Goal: Information Seeking & Learning: Learn about a topic

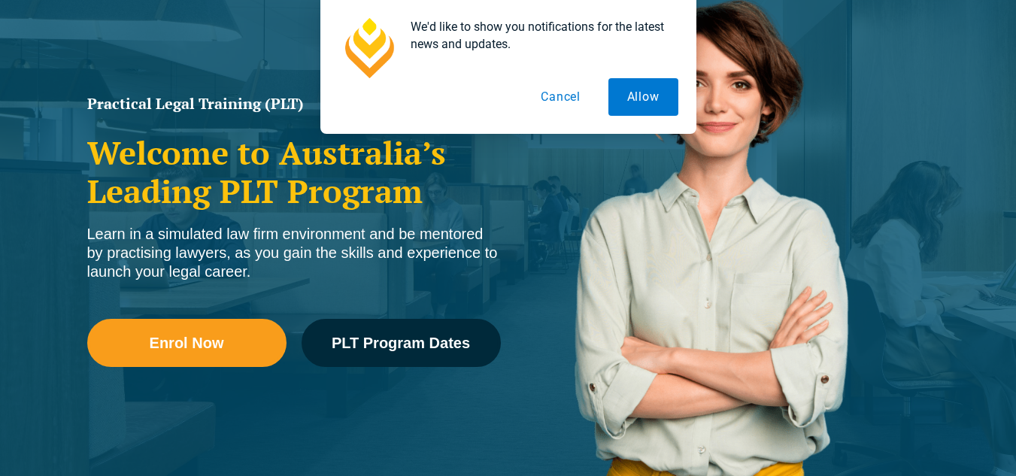
click at [582, 90] on button "Cancel" at bounding box center [560, 97] width 77 height 38
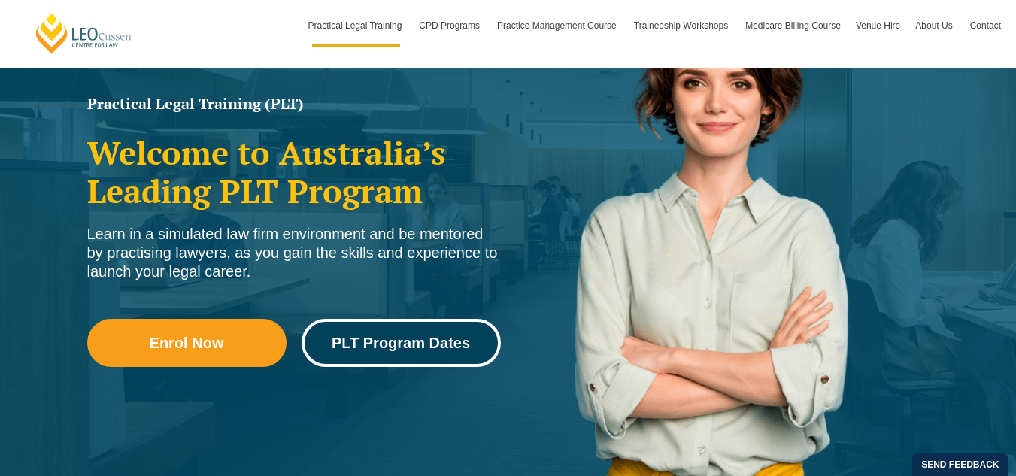
click at [396, 345] on span "PLT Program Dates" at bounding box center [401, 343] width 138 height 15
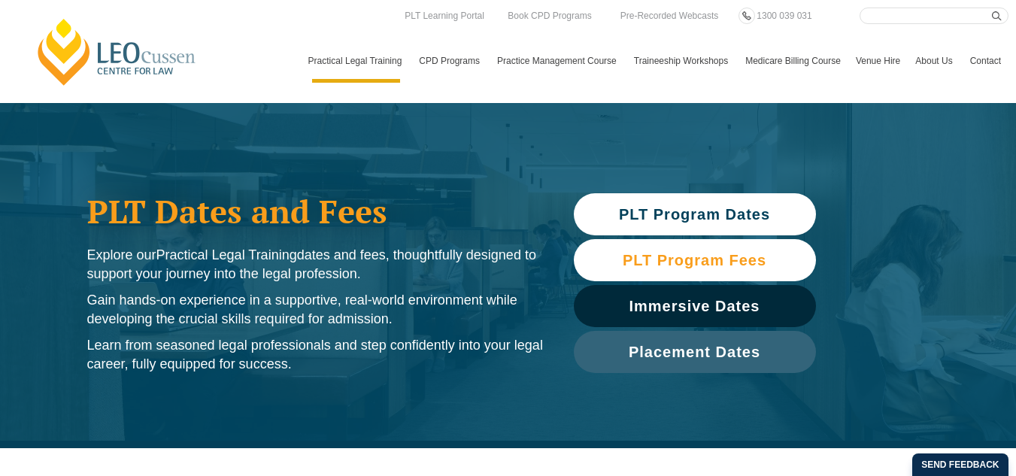
click at [681, 254] on span "PLT Program Fees" at bounding box center [695, 260] width 144 height 15
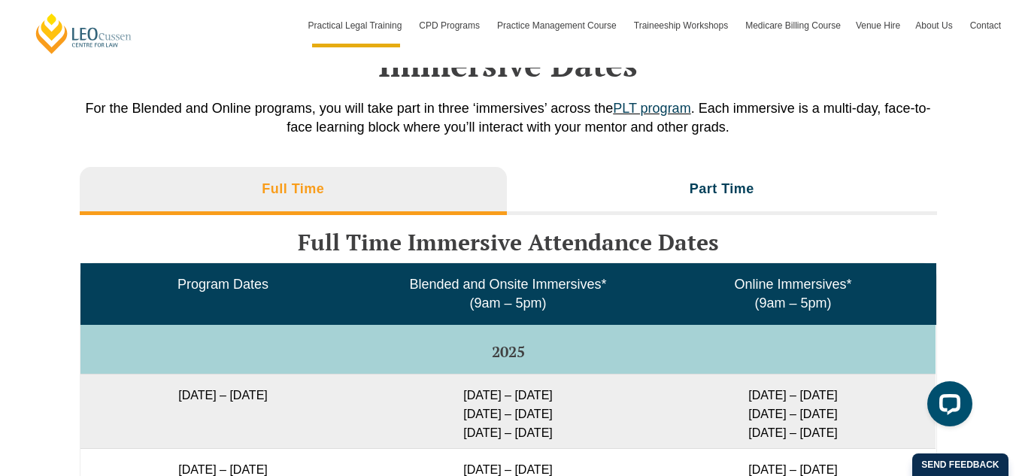
scroll to position [2428, 0]
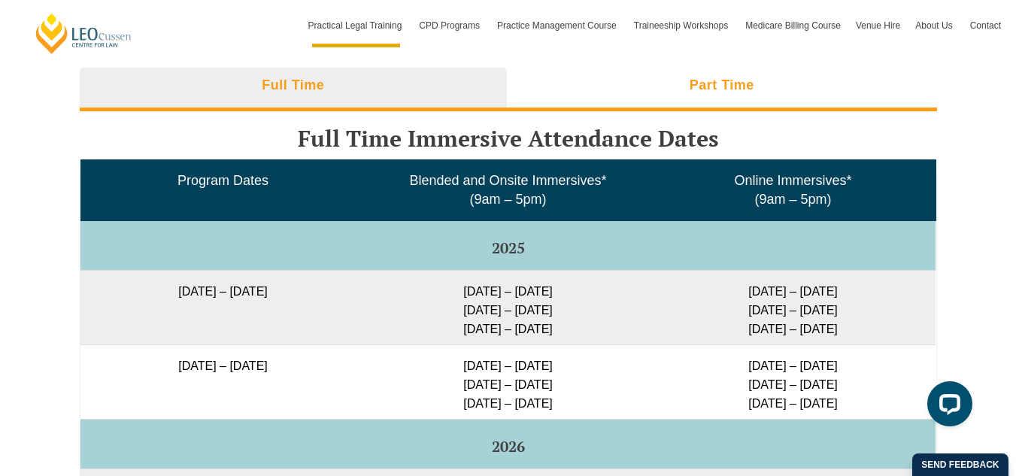
click at [742, 97] on li "Part Time" at bounding box center [722, 87] width 430 height 48
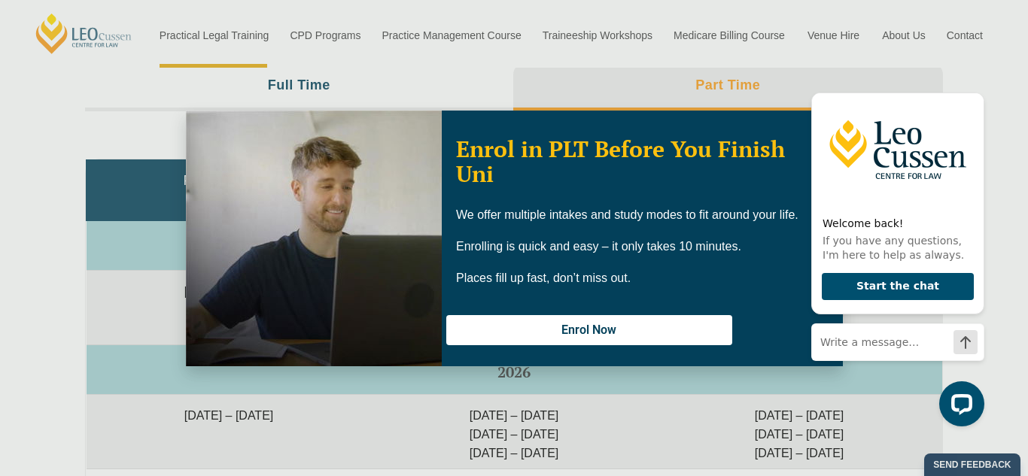
click at [34, 266] on div "Enrol in PLT Before You Finish Uni We offer multiple intakes and study modes to…" at bounding box center [514, 238] width 1028 height 476
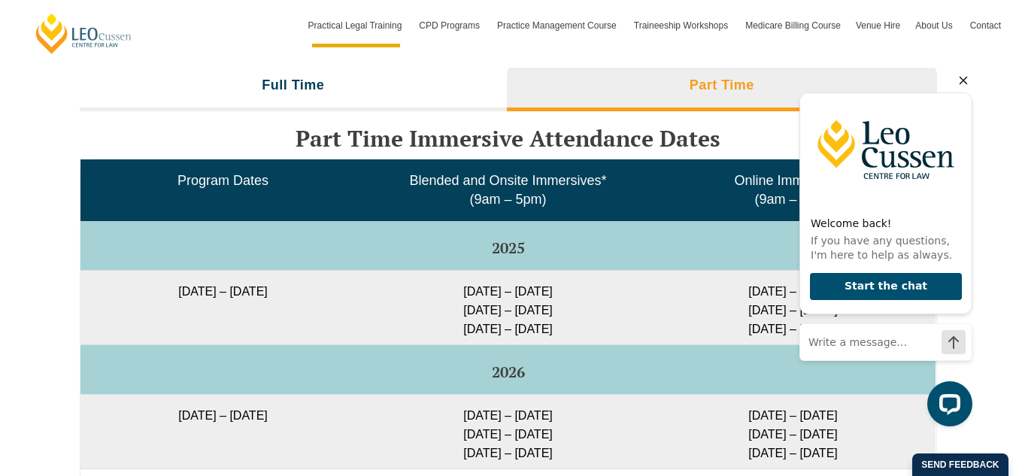
click at [964, 79] on icon "Hide greeting" at bounding box center [964, 81] width 8 height 8
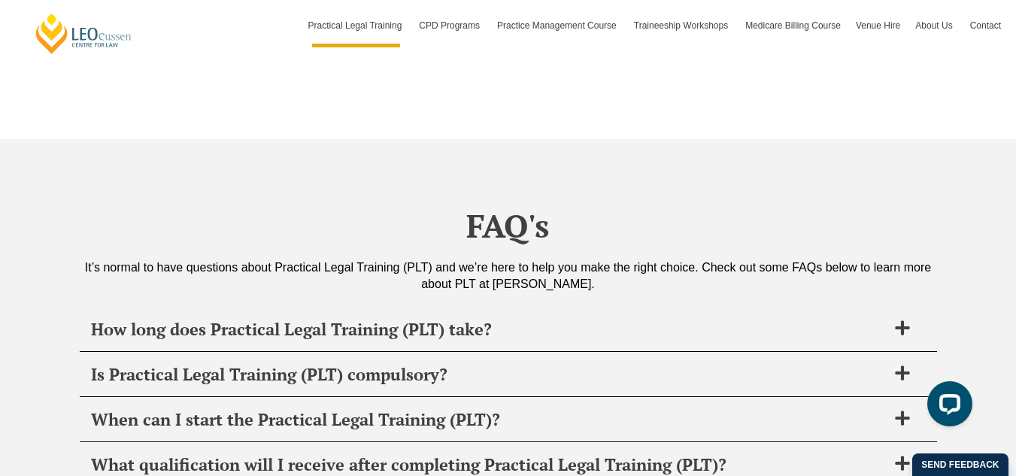
scroll to position [5395, 0]
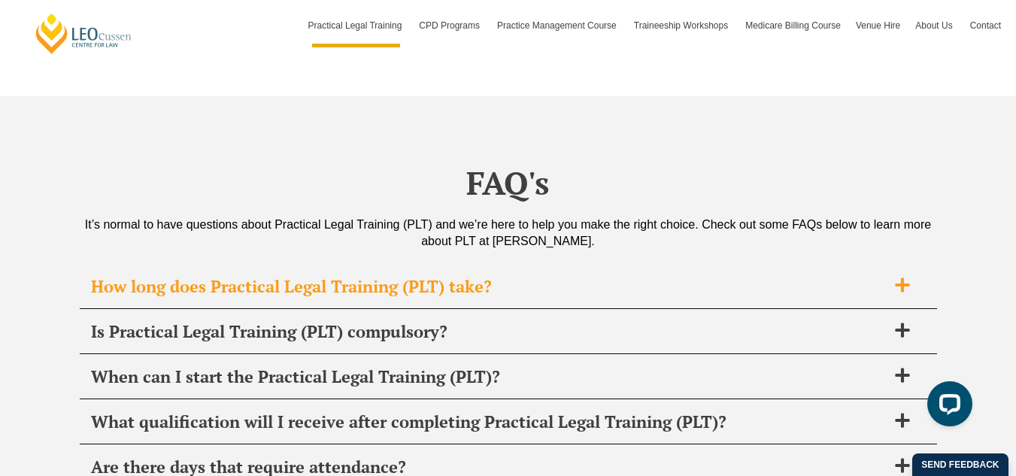
click at [910, 277] on icon at bounding box center [902, 285] width 17 height 17
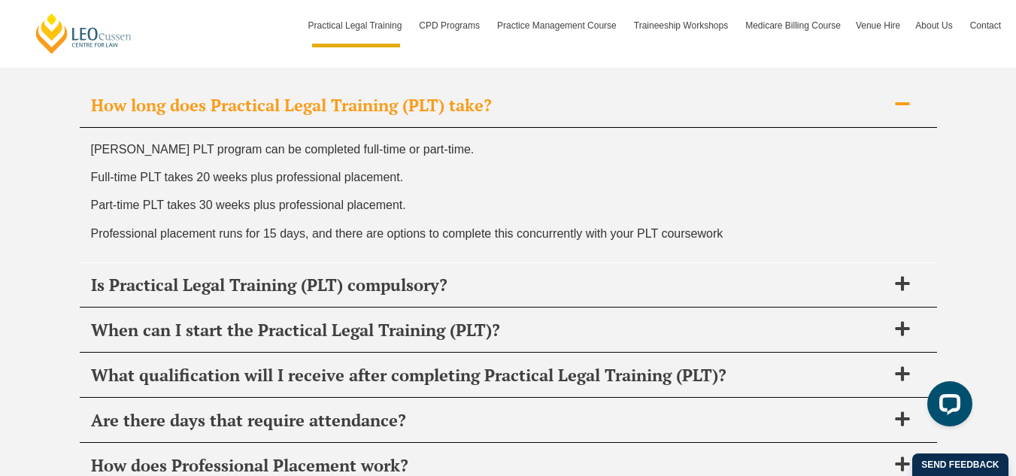
scroll to position [5585, 0]
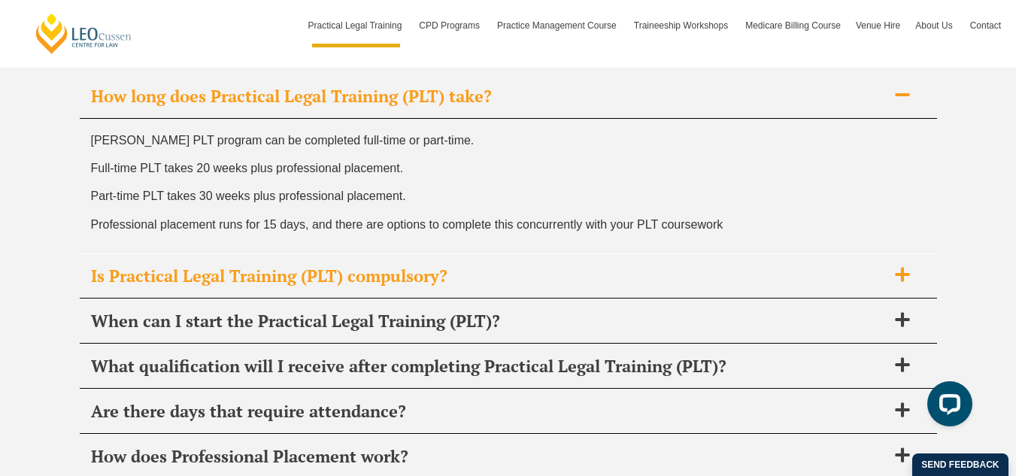
click at [899, 266] on icon at bounding box center [902, 274] width 17 height 17
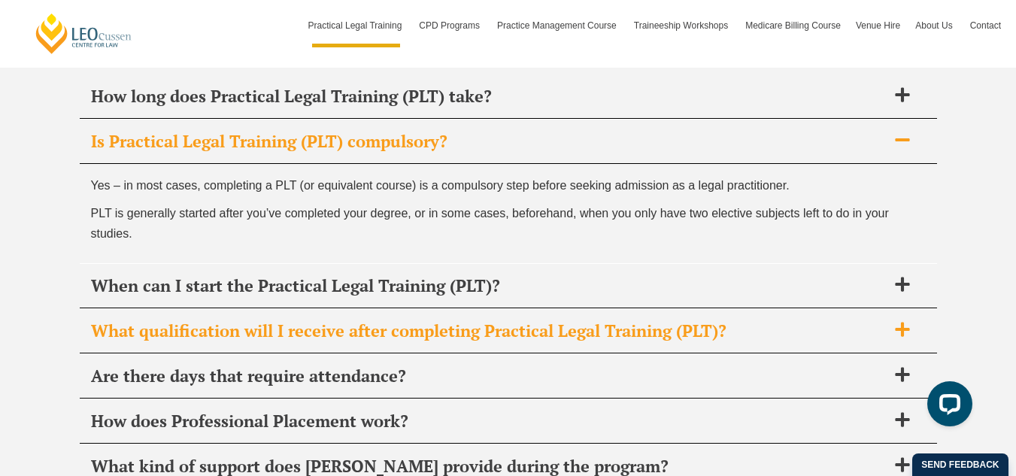
click at [910, 321] on icon at bounding box center [902, 329] width 17 height 17
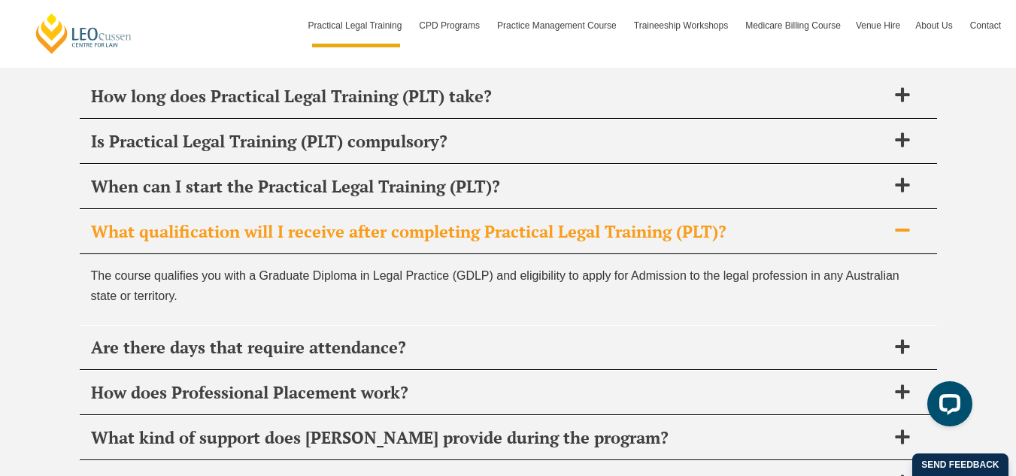
scroll to position [5686, 0]
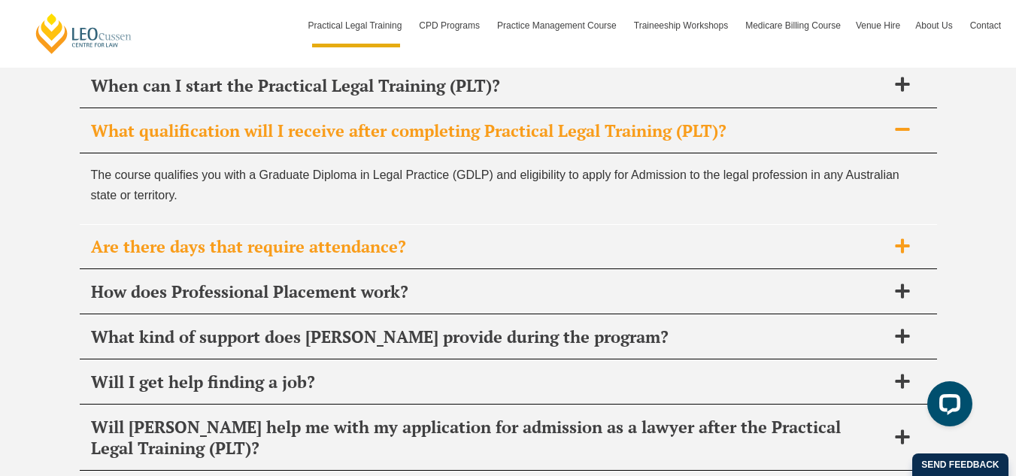
click at [900, 238] on icon at bounding box center [902, 246] width 17 height 17
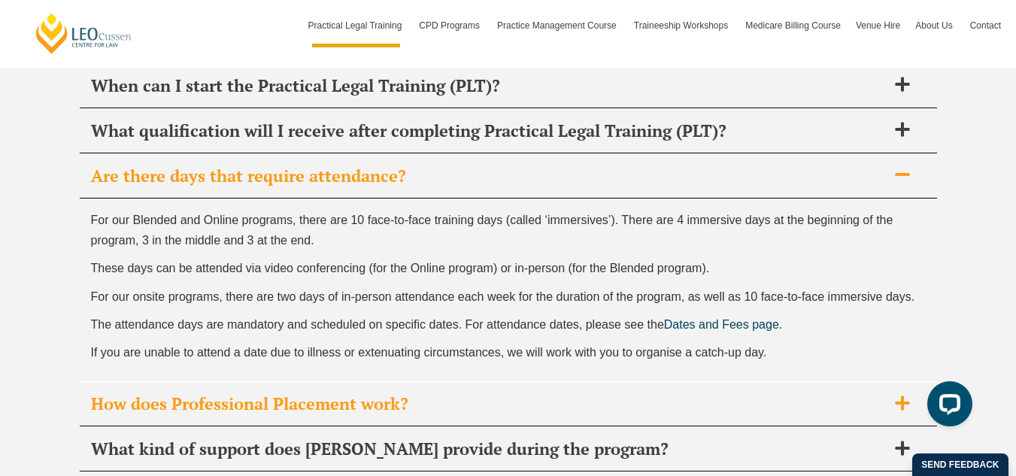
click at [898, 395] on icon at bounding box center [902, 403] width 17 height 17
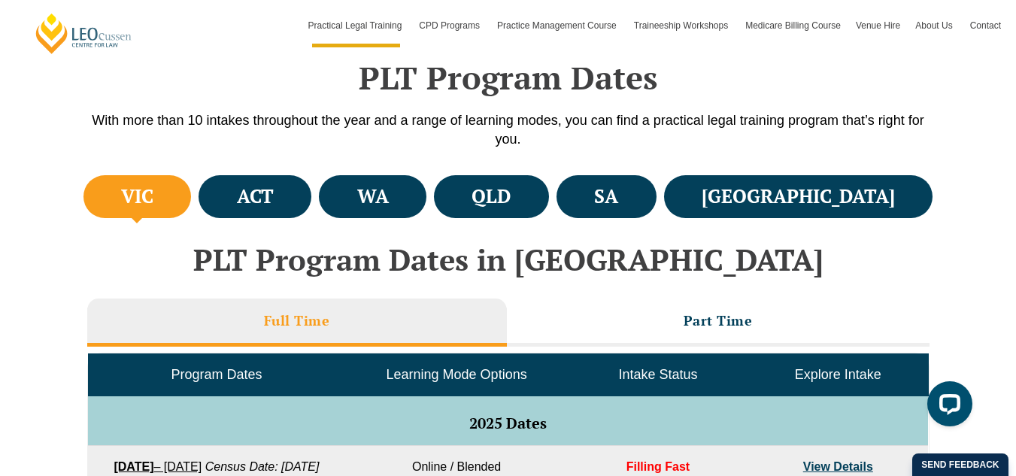
scroll to position [576, 0]
